Goal: Find specific page/section: Find specific page/section

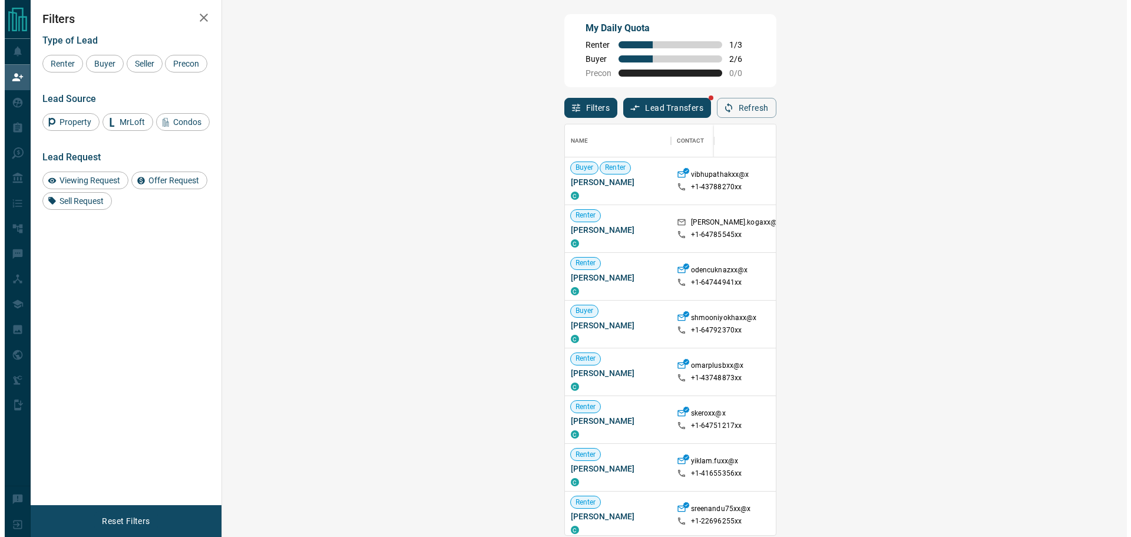
scroll to position [402, 871]
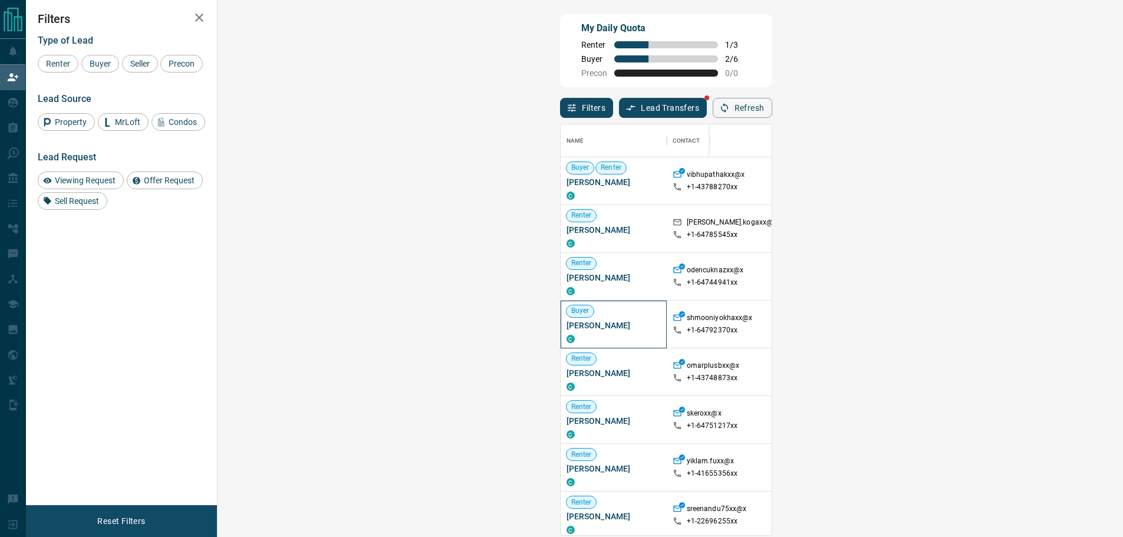
drag, startPoint x: 304, startPoint y: 324, endPoint x: 232, endPoint y: 328, distance: 72.6
click at [566, 328] on span "[PERSON_NAME]" at bounding box center [613, 325] width 94 height 12
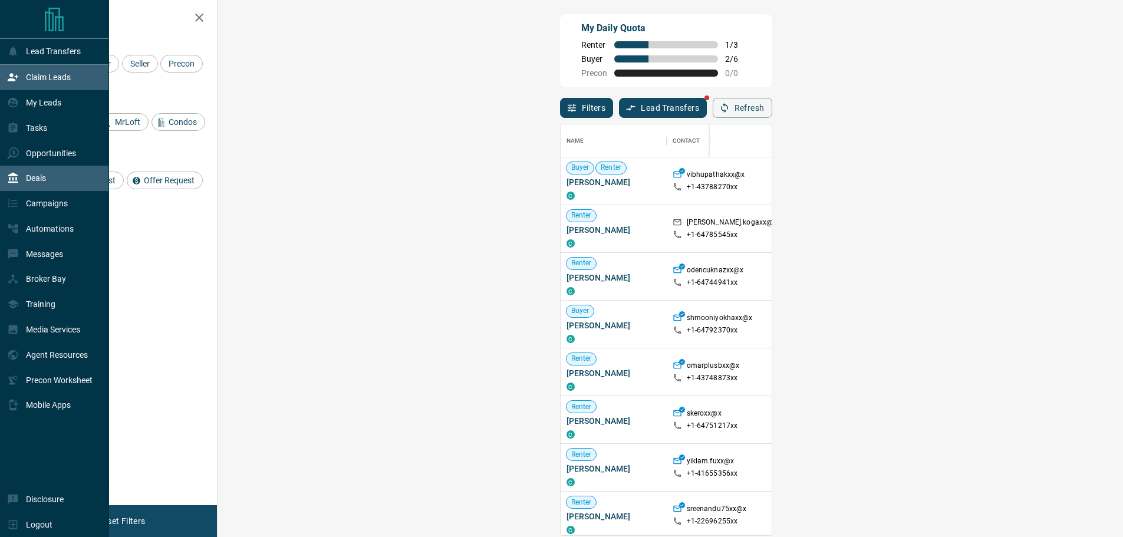
click at [28, 176] on p "Deals" at bounding box center [36, 177] width 20 height 9
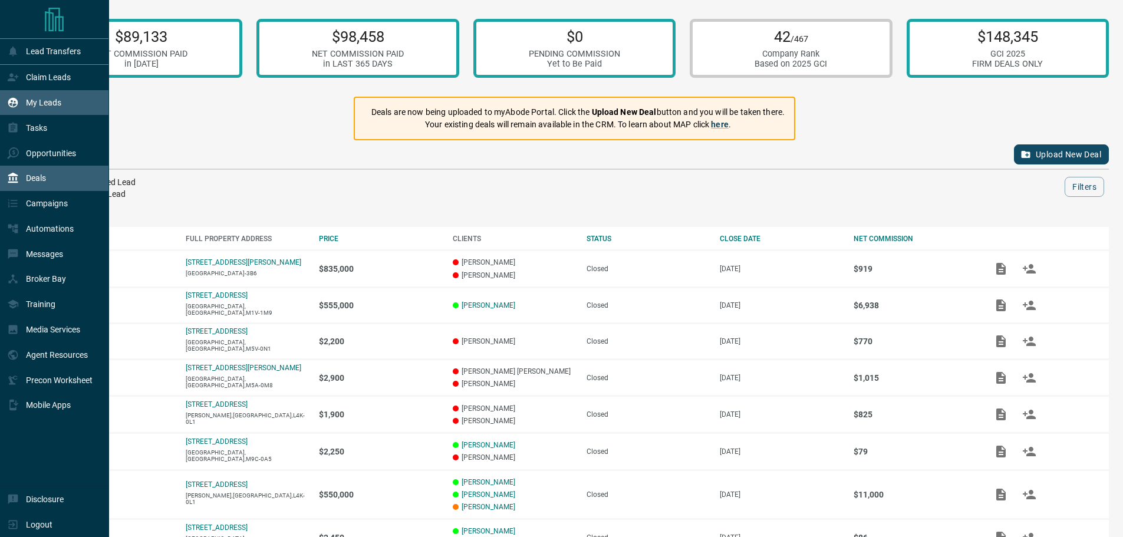
click at [41, 95] on div "My Leads" at bounding box center [34, 102] width 54 height 19
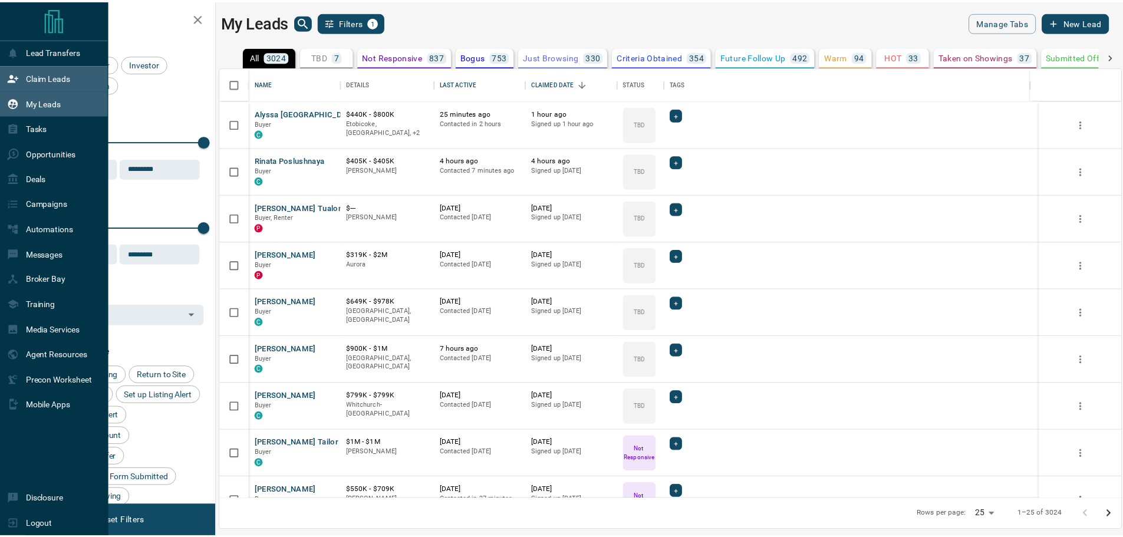
scroll to position [423, 900]
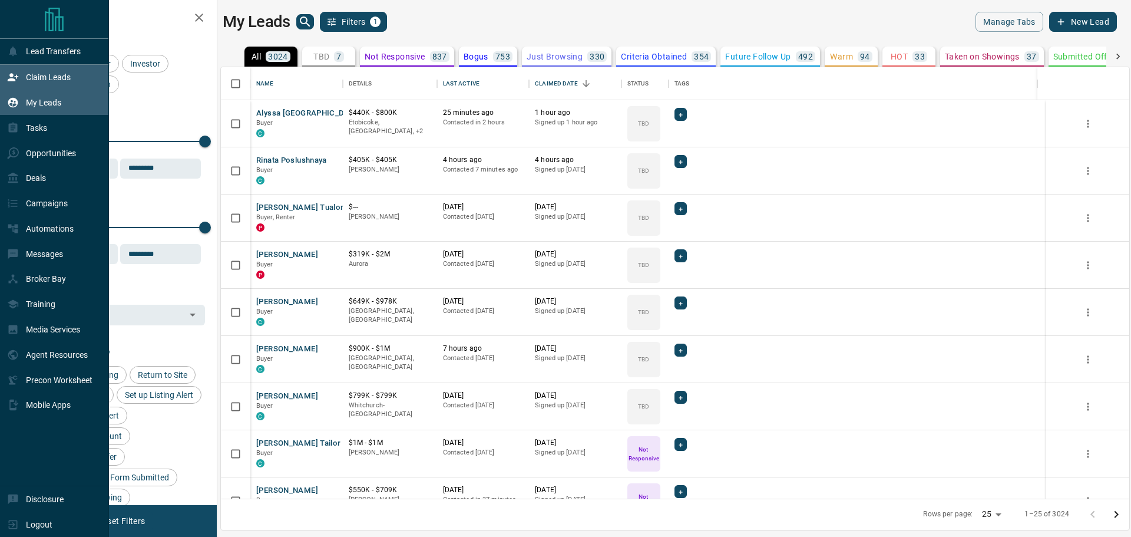
click at [59, 81] on p "Claim Leads" at bounding box center [48, 76] width 45 height 9
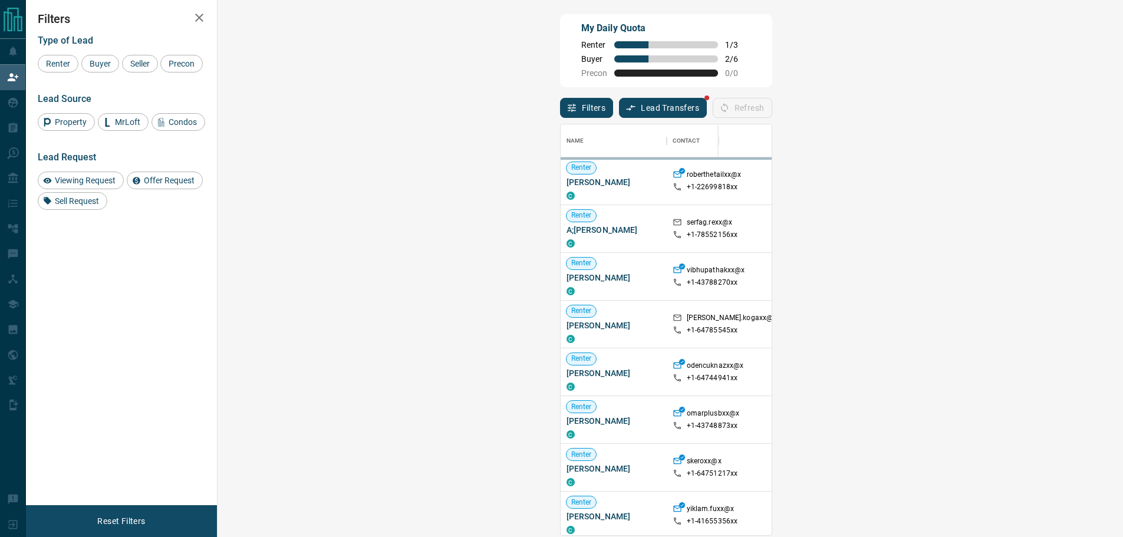
scroll to position [402, 871]
